Goal: Task Accomplishment & Management: Manage account settings

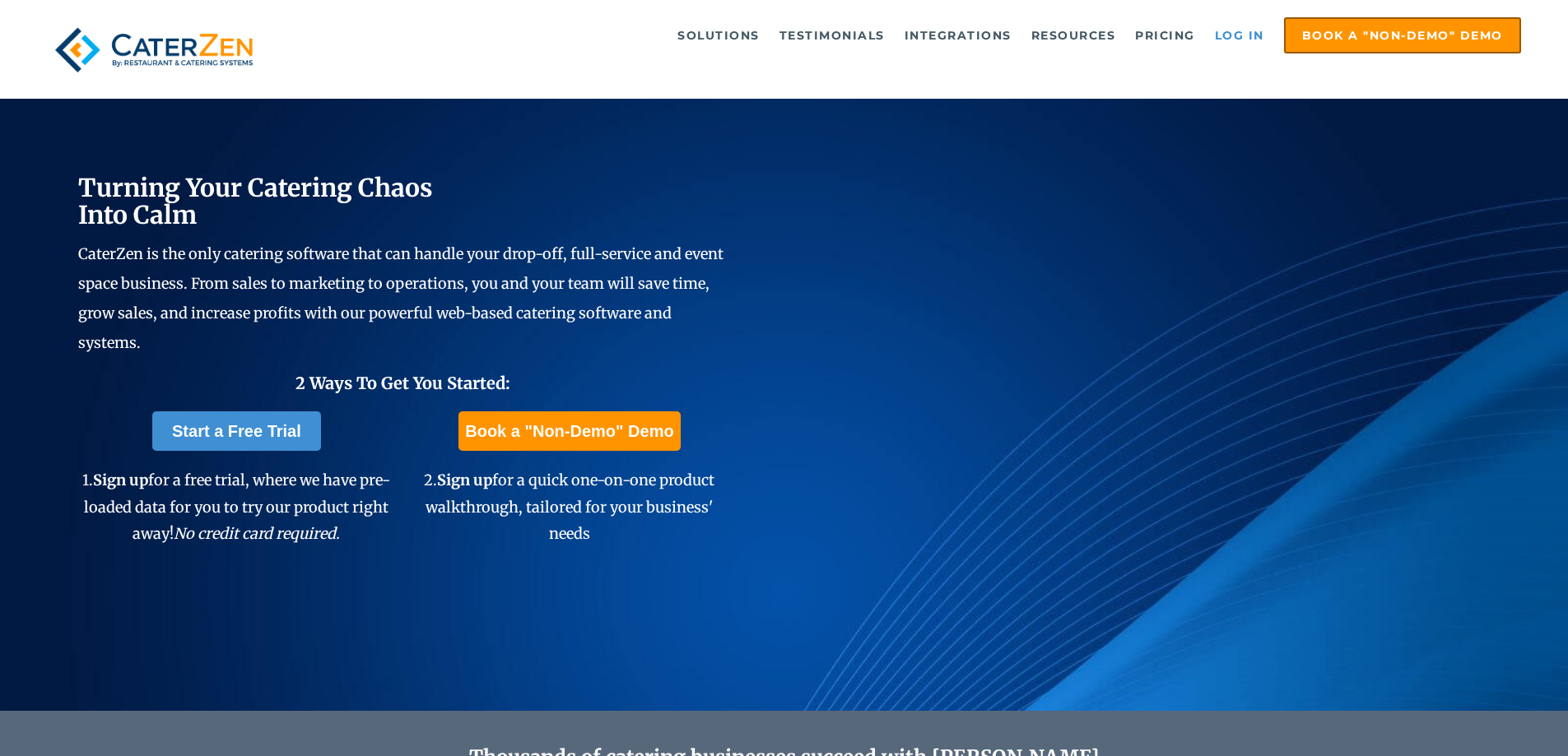
click at [1240, 31] on link "Log in" at bounding box center [1240, 36] width 66 height 33
click at [1254, 37] on link "Log in" at bounding box center [1240, 36] width 66 height 33
click at [1255, 26] on link "Log in" at bounding box center [1240, 36] width 66 height 33
